Goal: Information Seeking & Learning: Learn about a topic

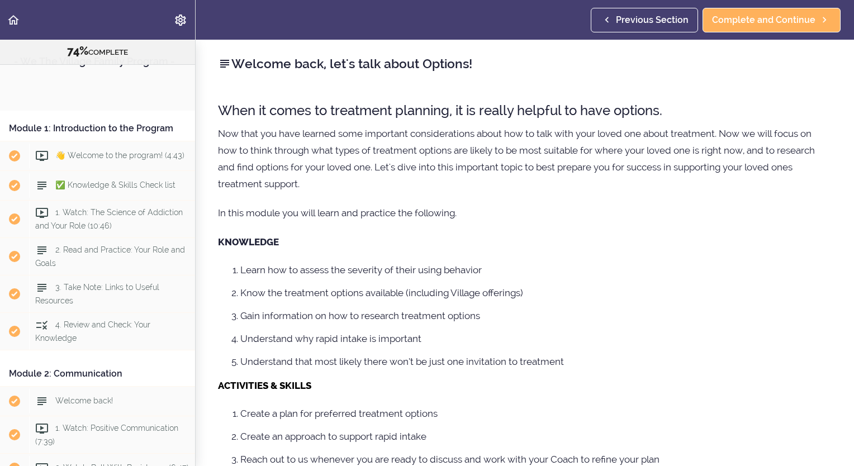
scroll to position [2018, 0]
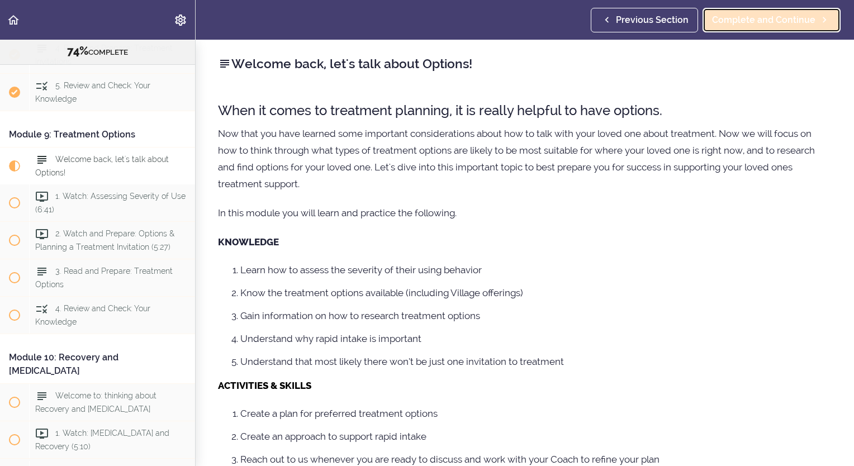
click at [757, 20] on span "Complete and Continue" at bounding box center [763, 19] width 103 height 13
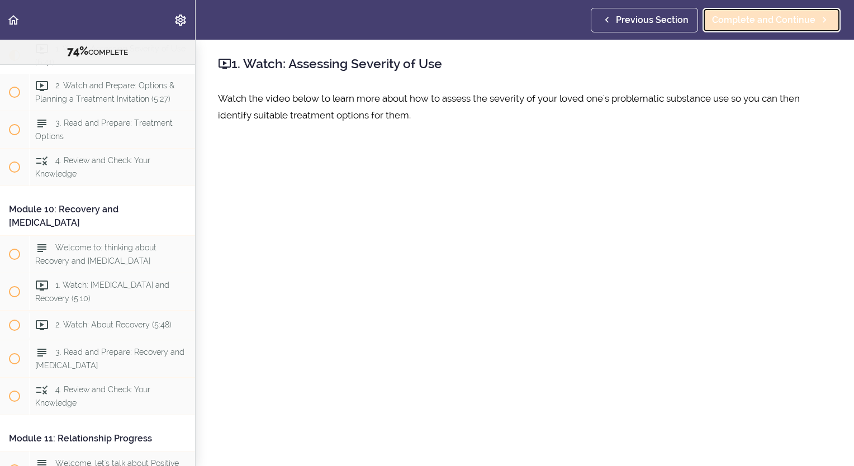
scroll to position [2171, 0]
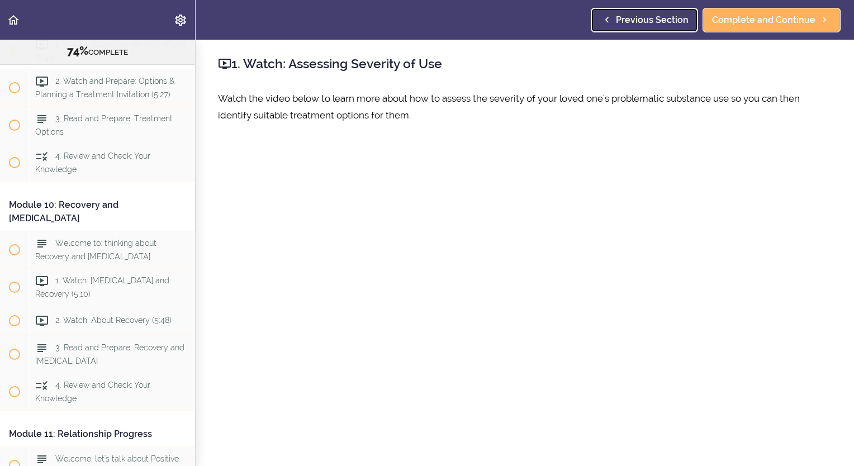
click at [629, 17] on span "Previous Section" at bounding box center [652, 19] width 73 height 13
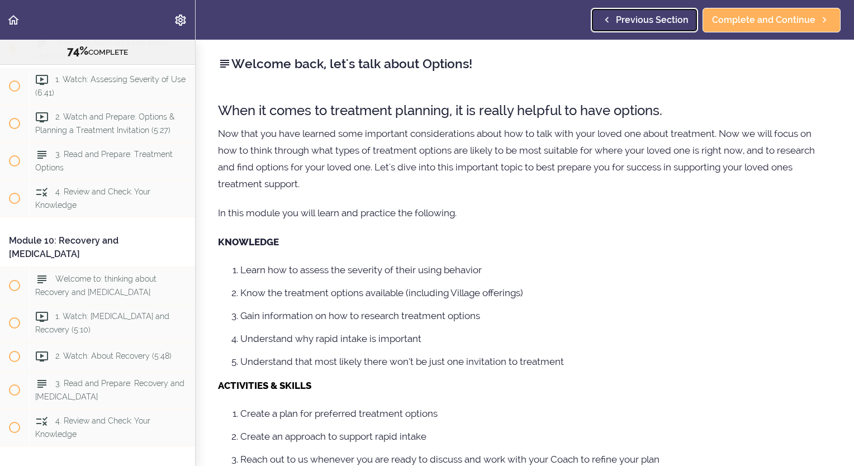
scroll to position [2134, 0]
click at [629, 17] on span "Previous Section" at bounding box center [652, 19] width 73 height 13
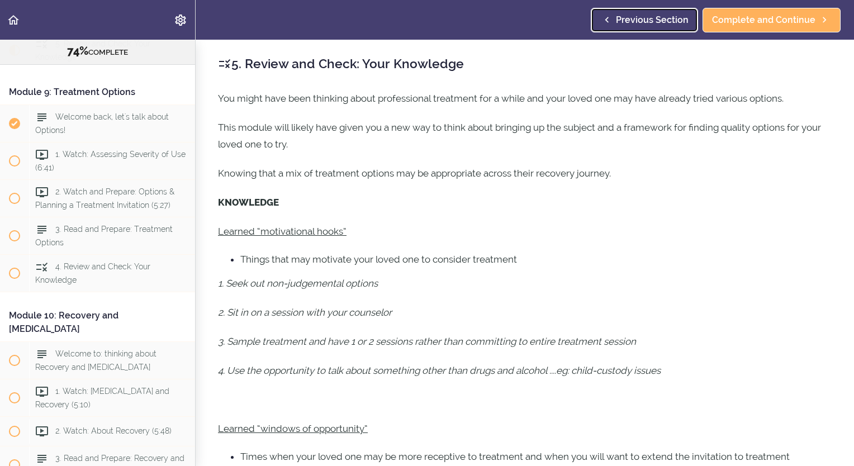
click at [629, 17] on span "Previous Section" at bounding box center [652, 19] width 73 height 13
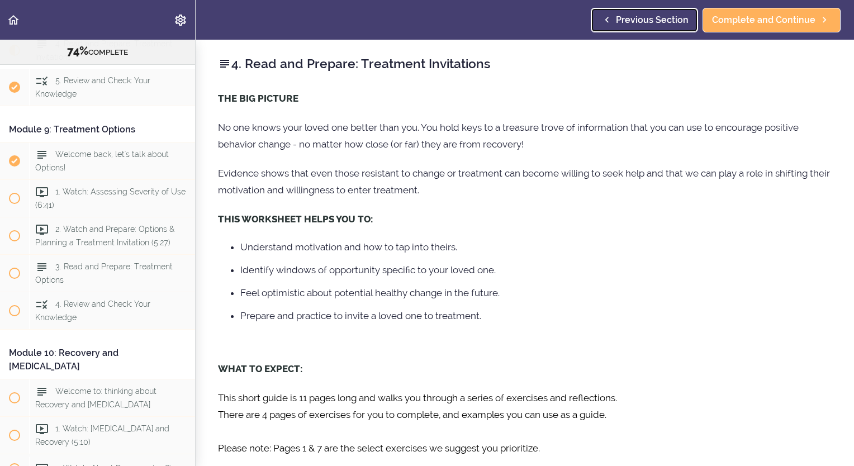
click at [629, 17] on span "Previous Section" at bounding box center [652, 19] width 73 height 13
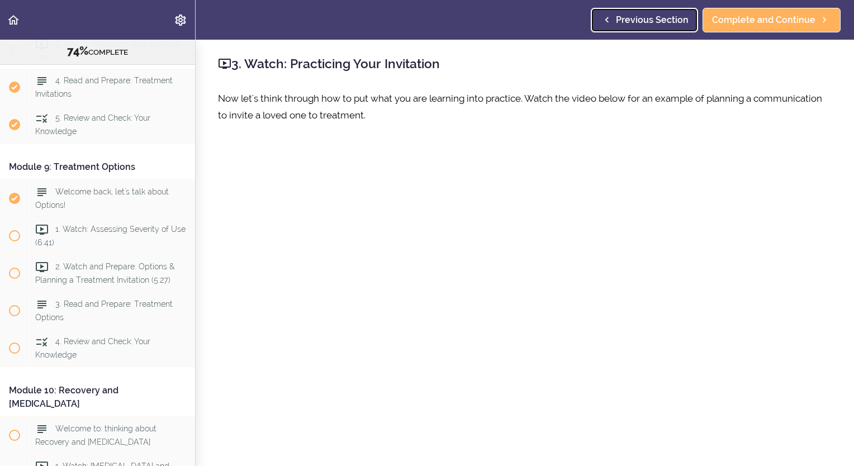
click at [629, 17] on span "Previous Section" at bounding box center [652, 19] width 73 height 13
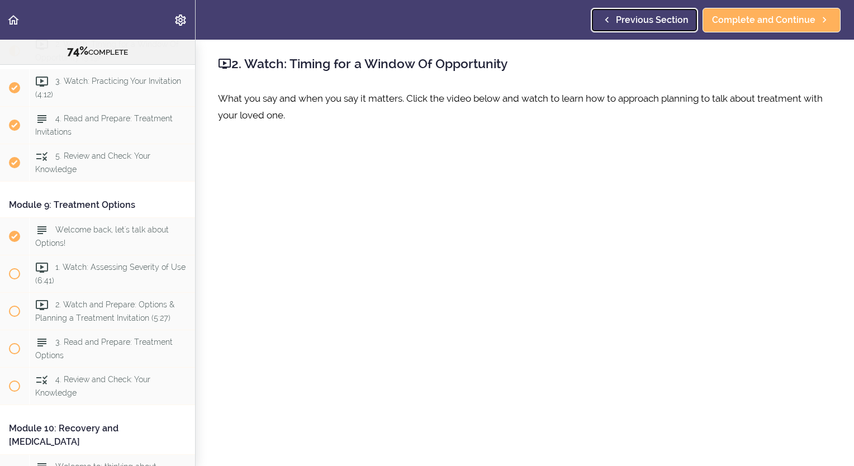
click at [629, 17] on span "Previous Section" at bounding box center [652, 19] width 73 height 13
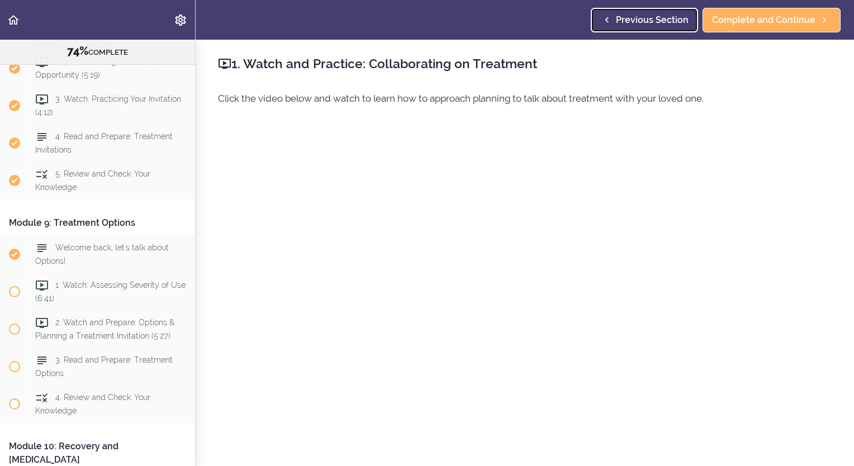
scroll to position [1910, 0]
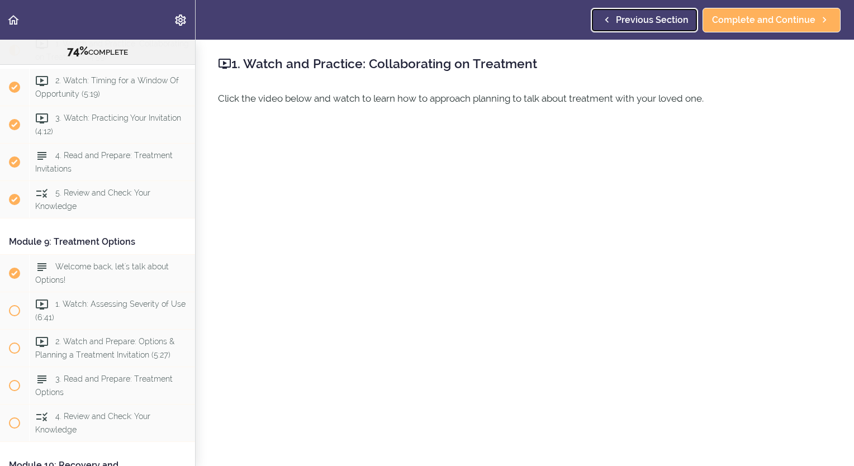
click at [629, 17] on span "Previous Section" at bounding box center [652, 19] width 73 height 13
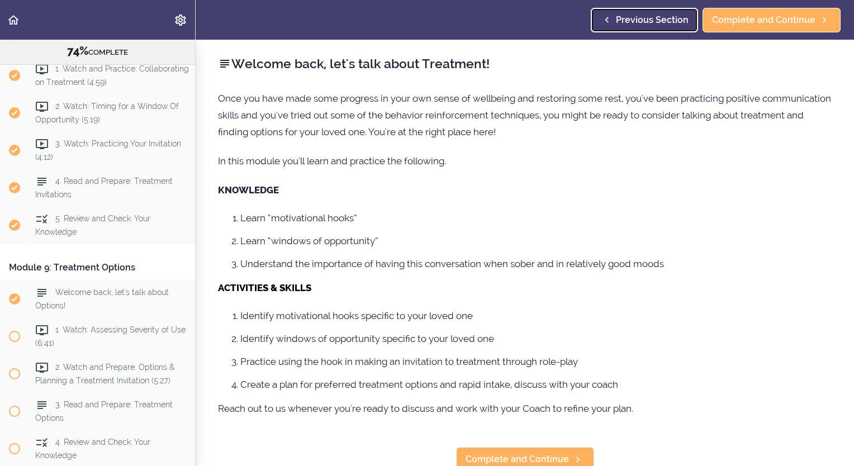
scroll to position [1873, 0]
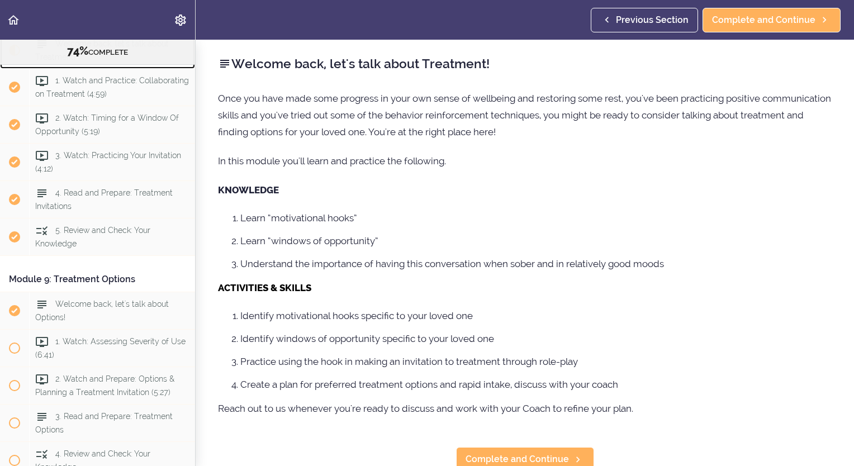
click at [106, 61] on span "Welcome back, let's talk about Treatment!" at bounding box center [102, 51] width 134 height 22
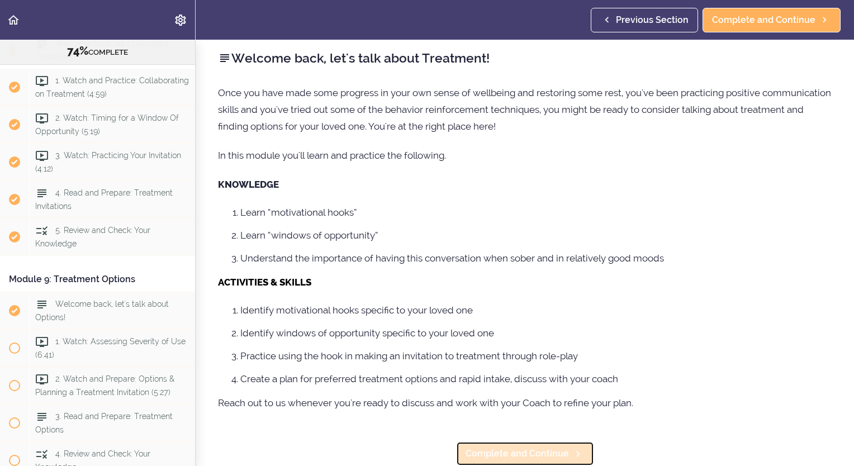
click at [550, 447] on span "Complete and Continue" at bounding box center [517, 453] width 103 height 13
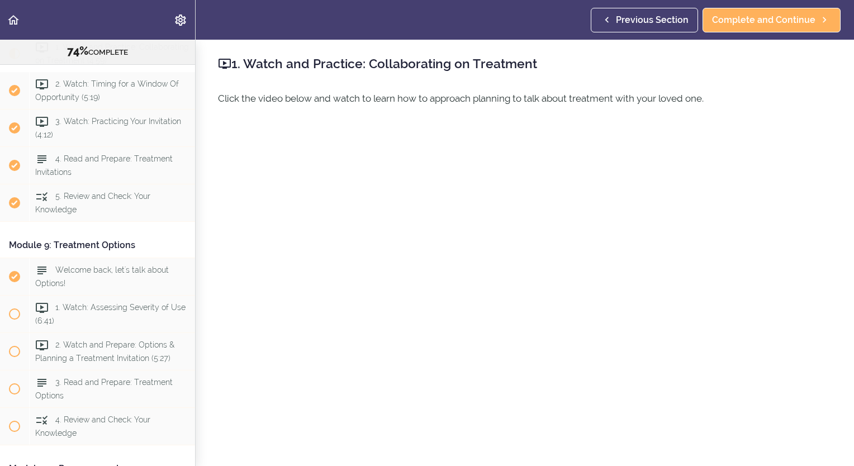
scroll to position [1910, 0]
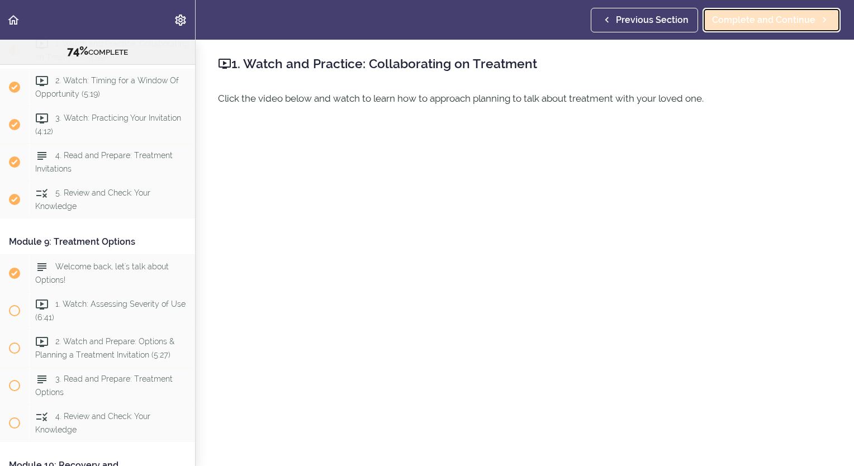
click at [751, 19] on span "Complete and Continue" at bounding box center [763, 19] width 103 height 13
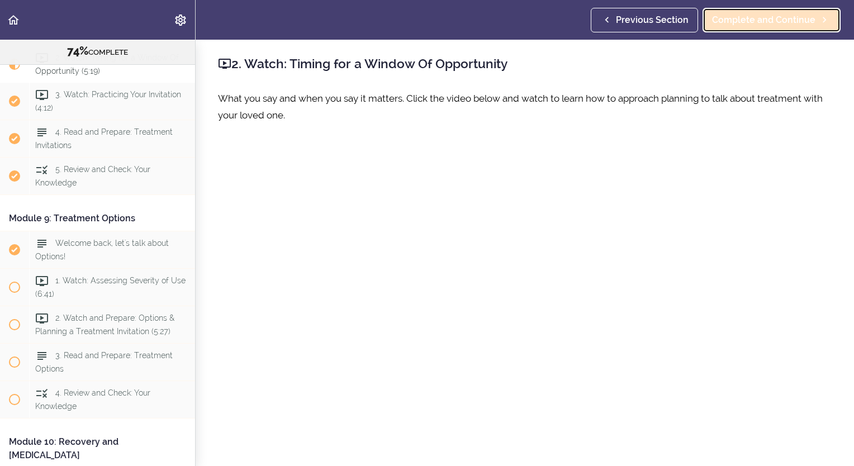
scroll to position [1947, 0]
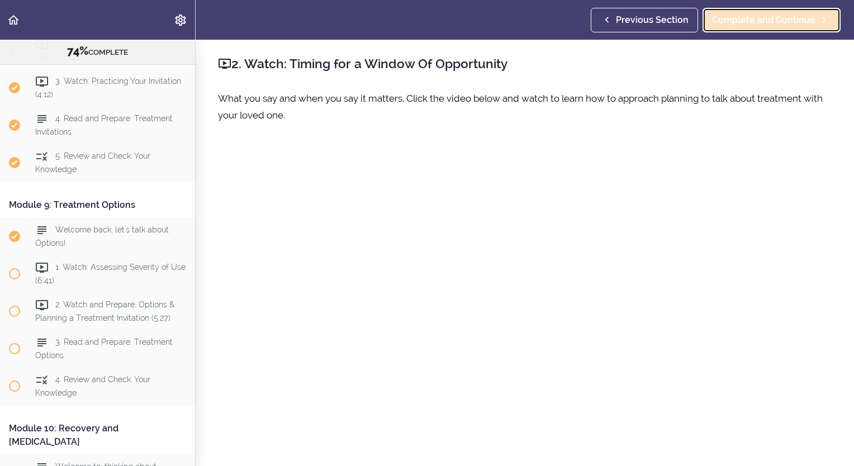
click at [764, 12] on link "Complete and Continue" at bounding box center [772, 20] width 138 height 25
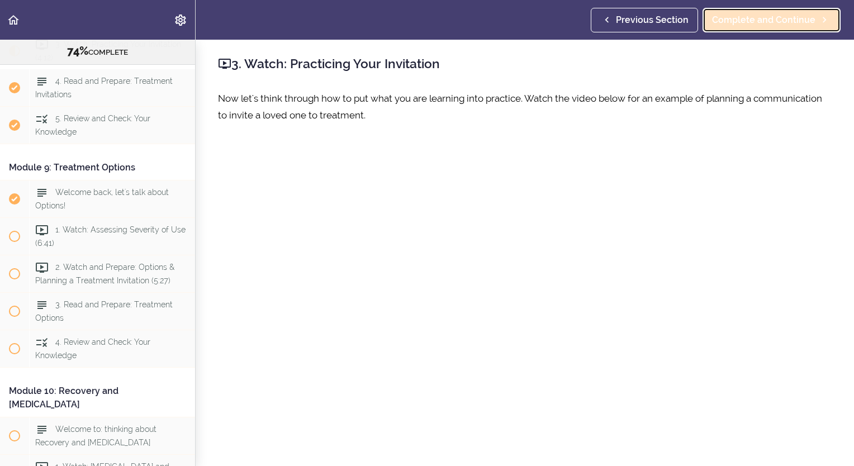
scroll to position [1985, 0]
click at [764, 15] on span "Complete and Continue" at bounding box center [763, 19] width 103 height 13
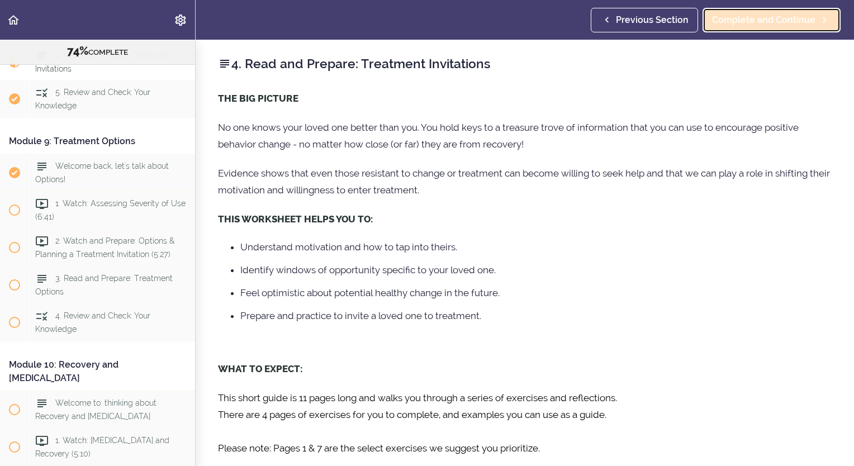
scroll to position [2023, 0]
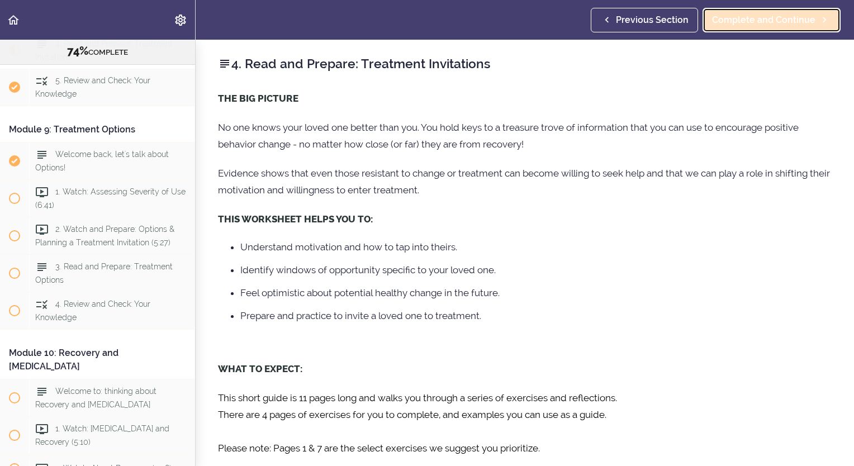
click at [764, 15] on span "Complete and Continue" at bounding box center [763, 19] width 103 height 13
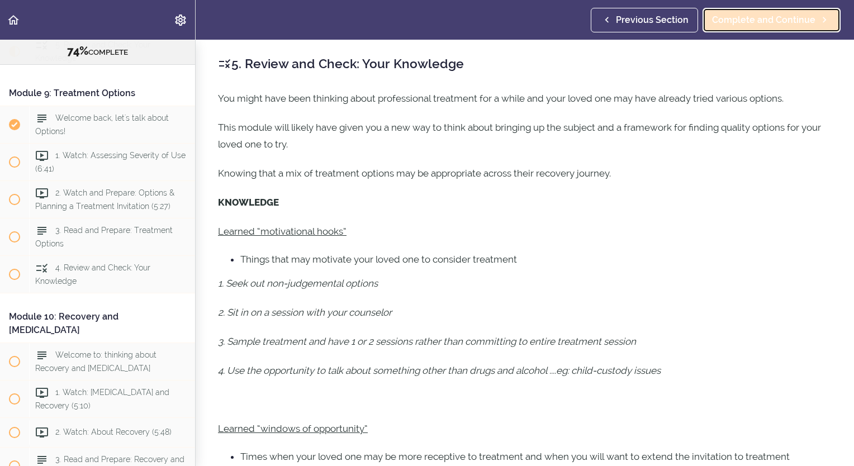
scroll to position [2060, 0]
click at [762, 21] on span "Complete and Continue" at bounding box center [763, 19] width 103 height 13
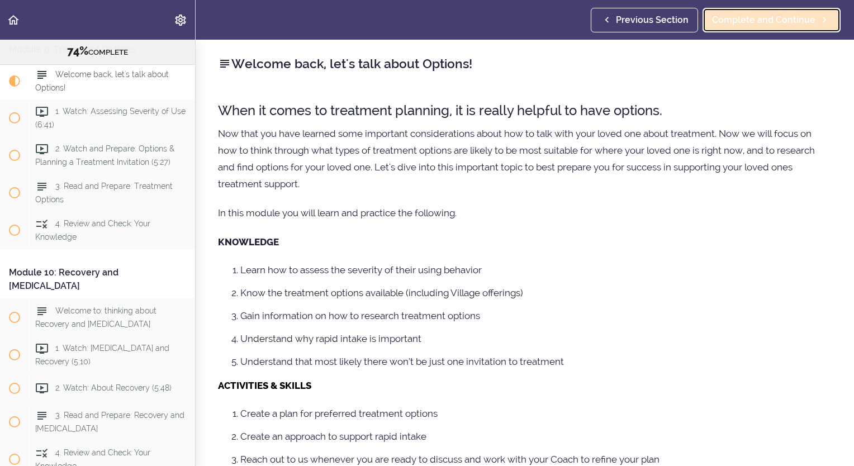
scroll to position [2134, 0]
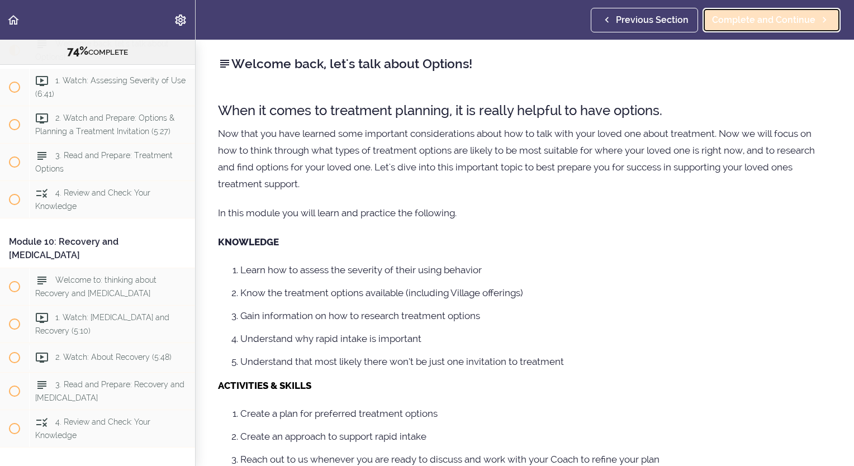
click at [762, 21] on span "Complete and Continue" at bounding box center [763, 19] width 103 height 13
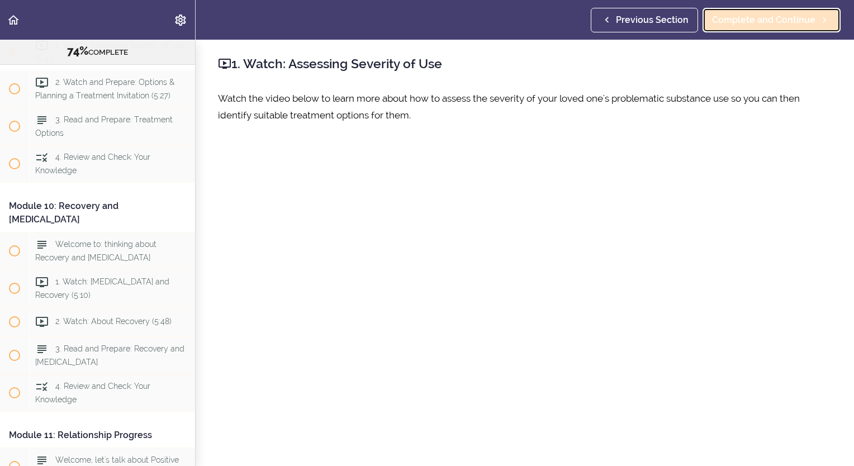
scroll to position [2171, 0]
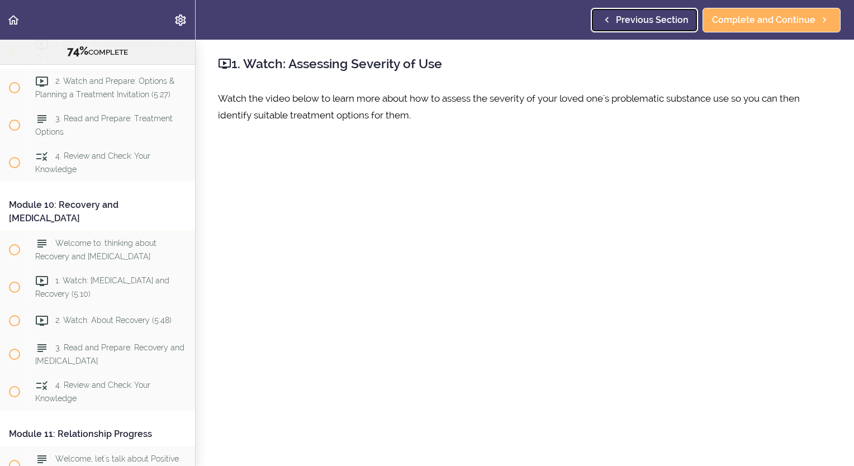
click at [633, 19] on span "Previous Section" at bounding box center [652, 19] width 73 height 13
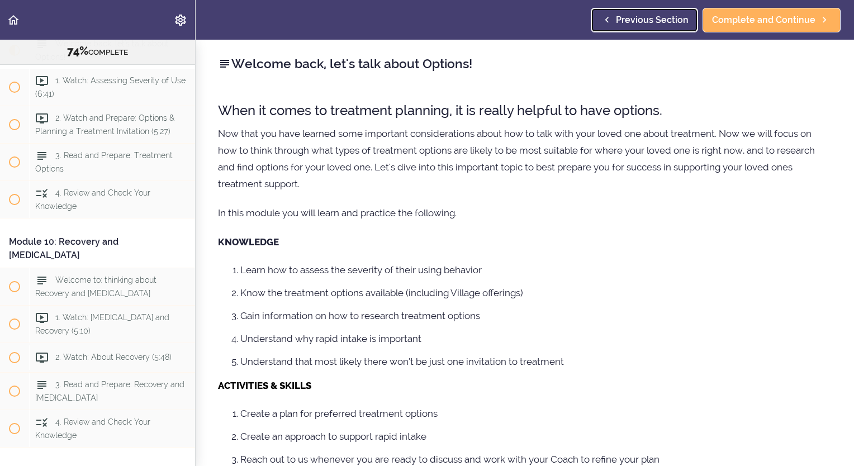
click at [633, 19] on span "Previous Section" at bounding box center [652, 19] width 73 height 13
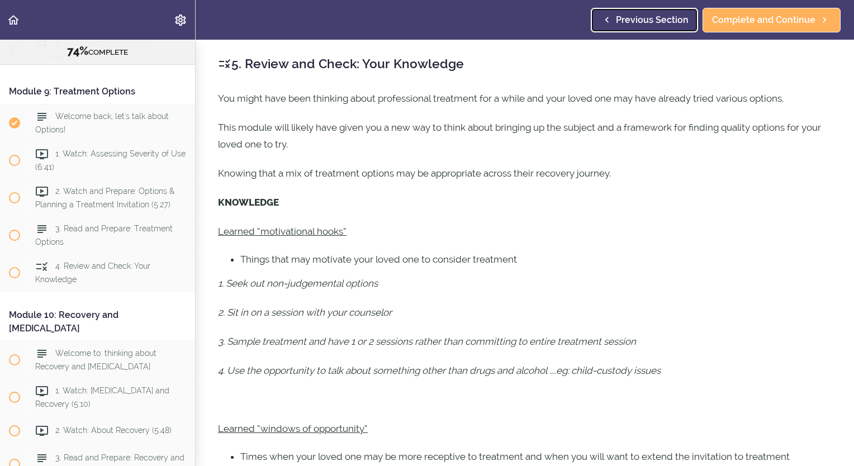
scroll to position [2060, 0]
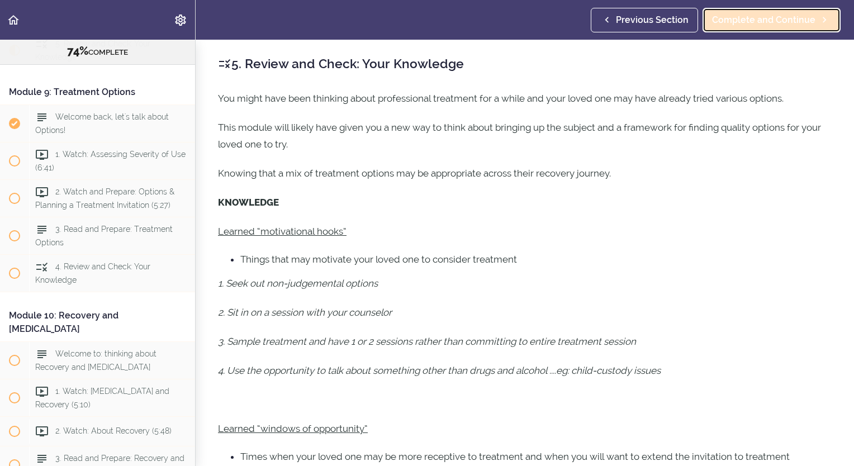
click at [765, 26] on link "Complete and Continue" at bounding box center [772, 20] width 138 height 25
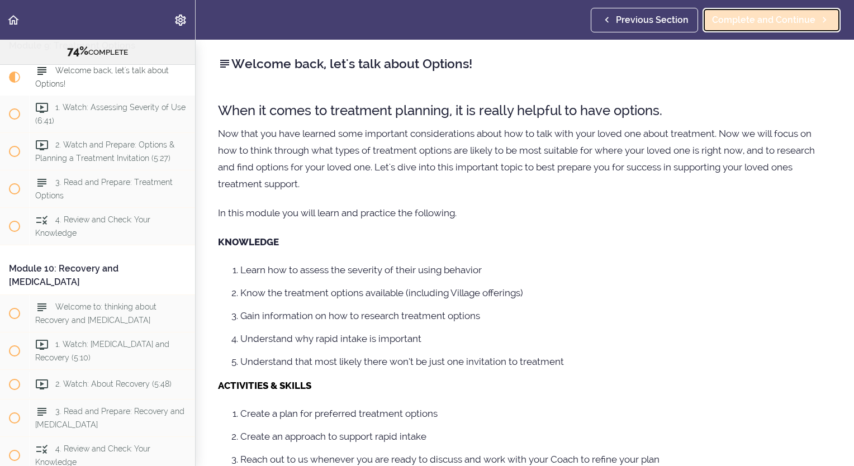
scroll to position [2134, 0]
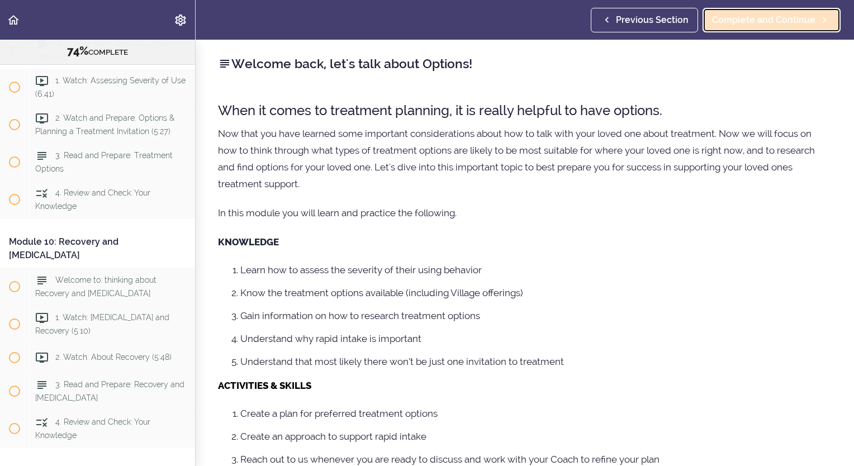
click at [766, 23] on span "Complete and Continue" at bounding box center [763, 19] width 103 height 13
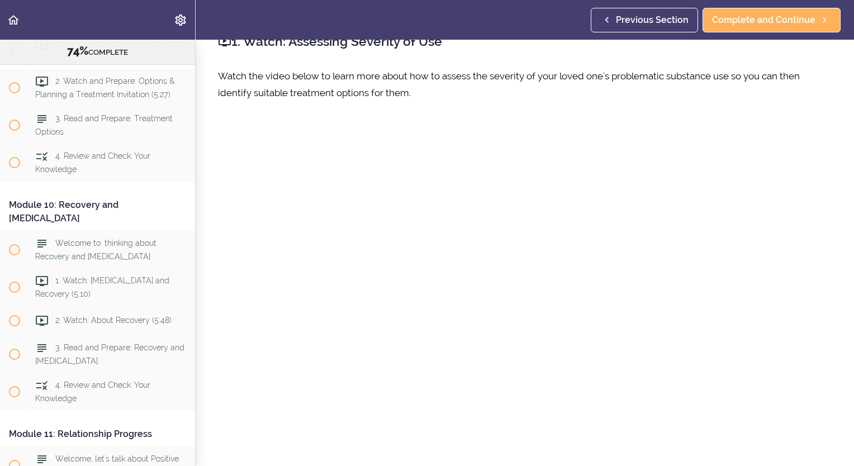
scroll to position [52, 0]
